Goal: Task Accomplishment & Management: Manage account settings

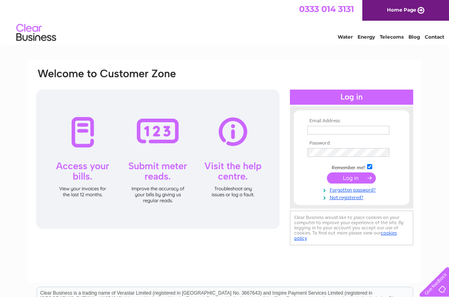
type input "[EMAIL_ADDRESS][DOMAIN_NAME]"
click at [345, 179] on input "submit" at bounding box center [351, 177] width 49 height 11
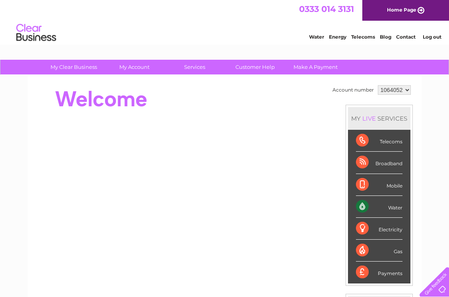
click at [362, 205] on div "Water" at bounding box center [379, 207] width 47 height 22
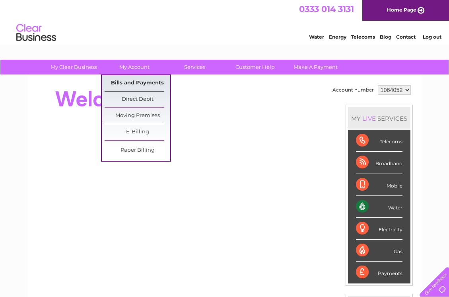
click at [132, 83] on link "Bills and Payments" at bounding box center [138, 83] width 66 height 16
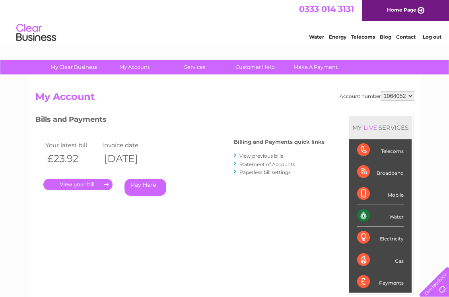
click at [89, 183] on link "." at bounding box center [77, 185] width 69 height 12
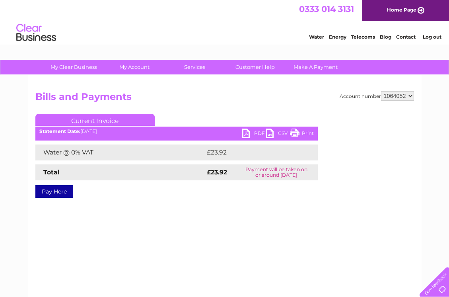
click at [100, 119] on link "Current Invoice" at bounding box center [94, 120] width 119 height 12
click at [87, 120] on link "Current Invoice" at bounding box center [94, 120] width 119 height 12
click at [294, 134] on link "Print" at bounding box center [302, 134] width 24 height 12
